Goal: Task Accomplishment & Management: Manage account settings

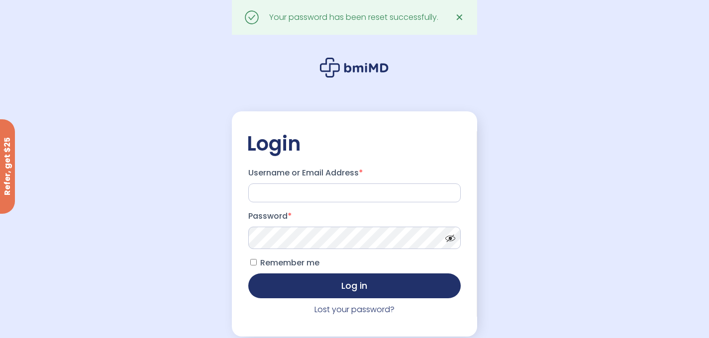
click at [306, 205] on form "Username or Email Address * Password * Remember me Log in Lost your password?" at bounding box center [354, 240] width 215 height 153
click at [305, 193] on input "Username or Email Address *" at bounding box center [354, 193] width 212 height 19
type input "**********"
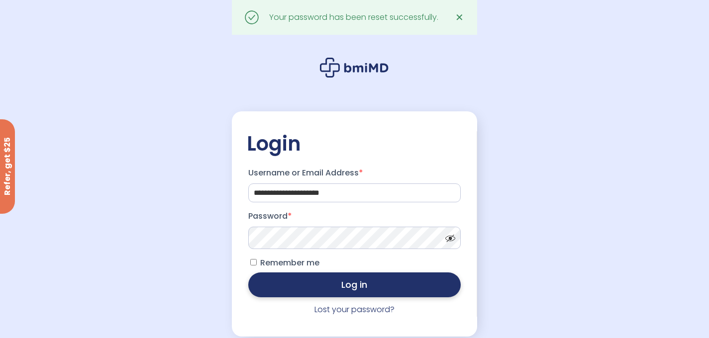
click at [305, 282] on button "Log in" at bounding box center [354, 285] width 212 height 25
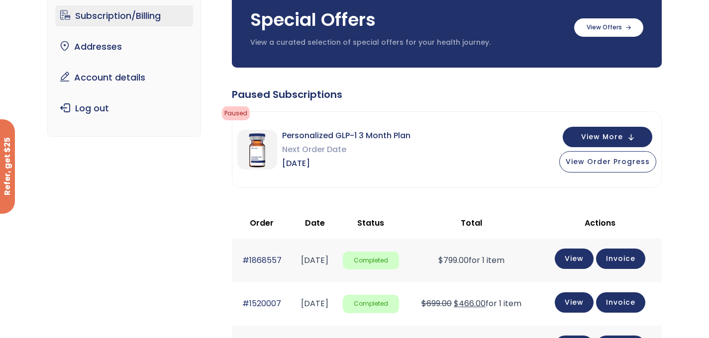
scroll to position [79, 0]
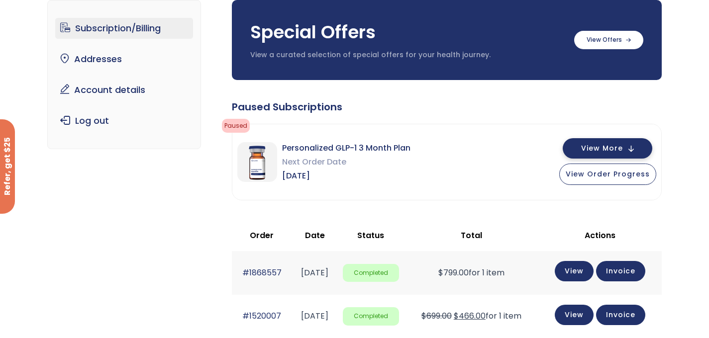
drag, startPoint x: 617, startPoint y: 169, endPoint x: 616, endPoint y: 142, distance: 26.9
click at [616, 142] on div "View More View Order Progress" at bounding box center [607, 162] width 97 height 46
click at [616, 142] on button "View More" at bounding box center [608, 148] width 90 height 20
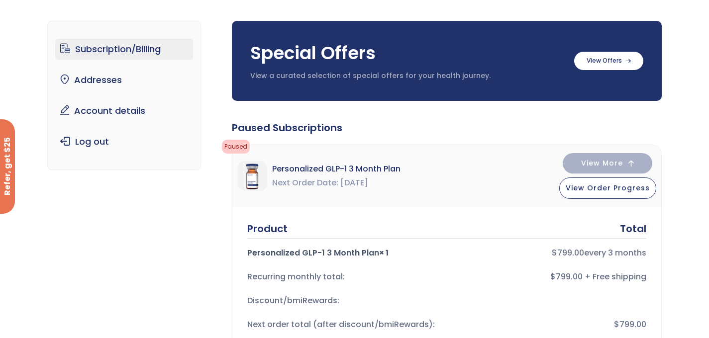
scroll to position [57, 0]
